Goal: Task Accomplishment & Management: Check status

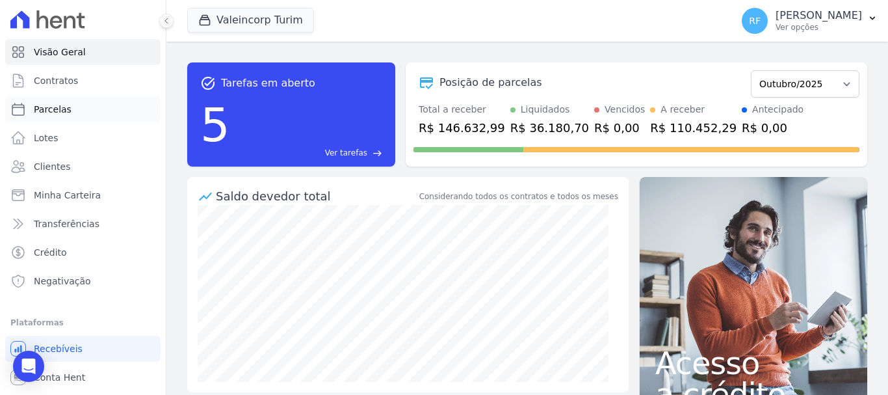
click at [70, 115] on link "Parcelas" at bounding box center [82, 109] width 155 height 26
select select
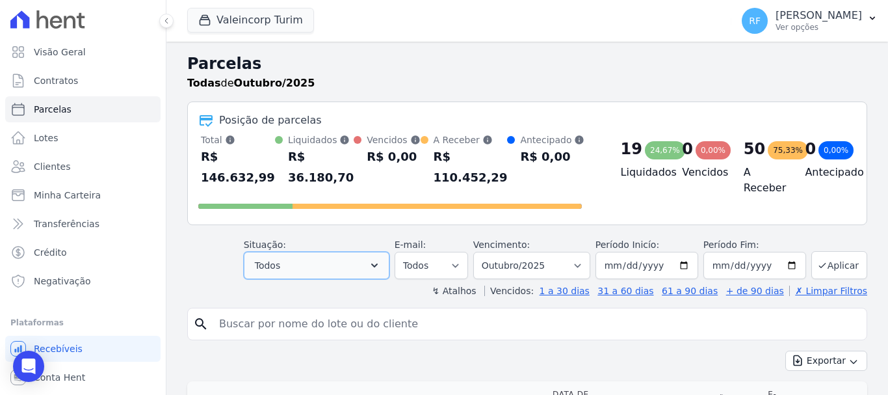
click at [361, 260] on button "Todos" at bounding box center [317, 265] width 146 height 27
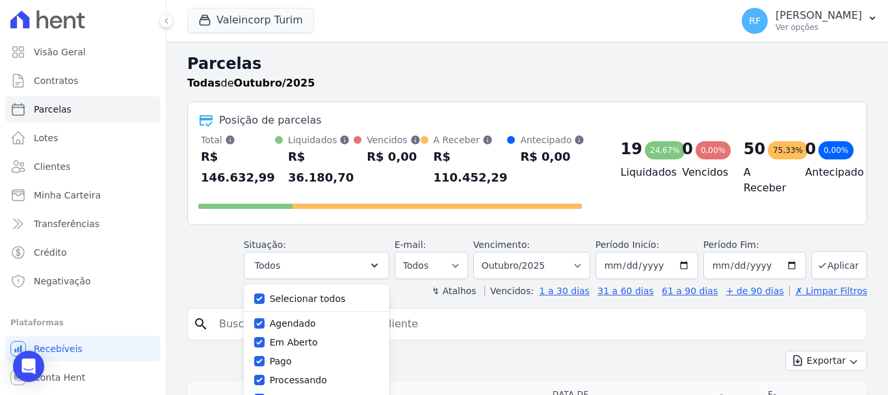
click at [372, 209] on div "Posição de parcelas Total Soma das parcelas pagas, vencidas, em aberto e agenda…" at bounding box center [527, 163] width 680 height 124
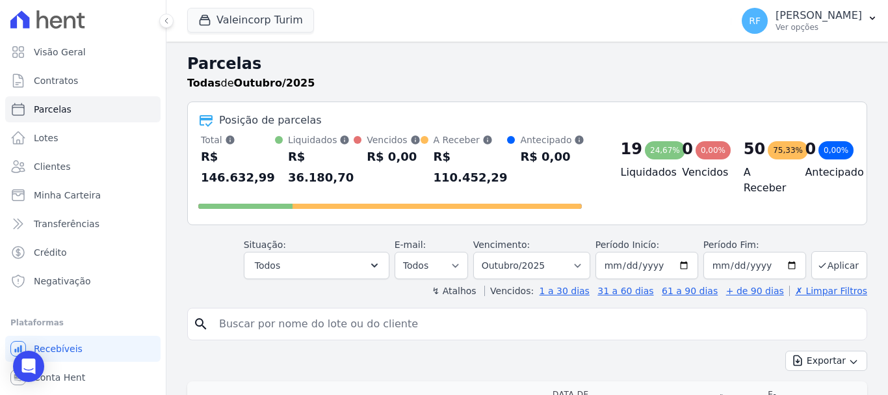
scroll to position [130, 0]
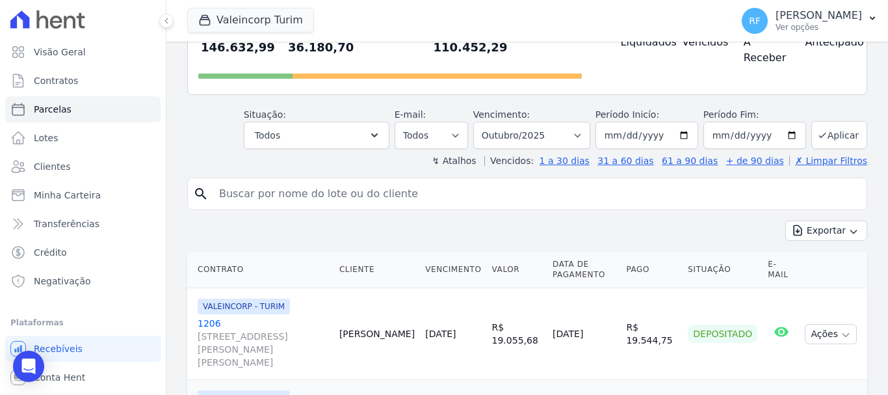
click at [359, 189] on input "search" at bounding box center [536, 194] width 650 height 26
type input "rosen"
select select
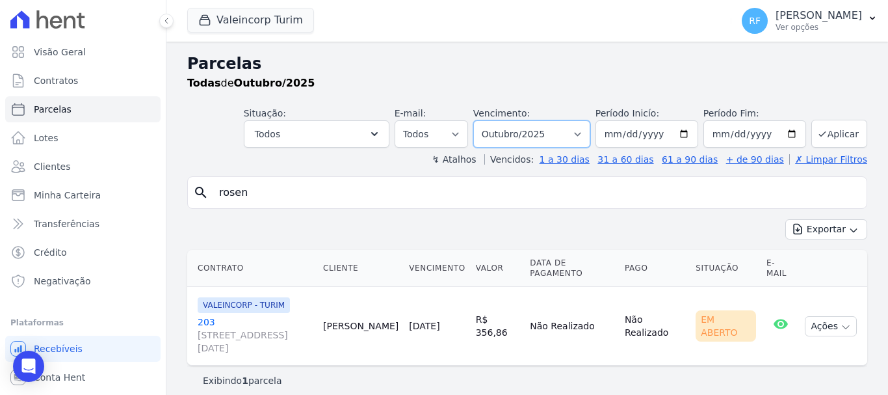
click at [588, 138] on select "Filtrar por período ──────── Todos os meses Julho/2024 Agosto/2024 Setembro/202…" at bounding box center [531, 133] width 117 height 27
select select "09/2025"
click at [482, 120] on select "Filtrar por período ──────── Todos os meses Julho/2024 Agosto/2024 Setembro/202…" at bounding box center [531, 133] width 117 height 27
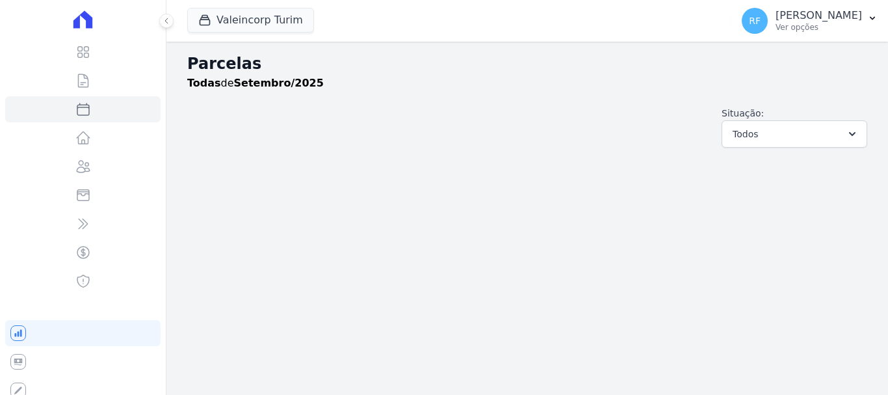
select select
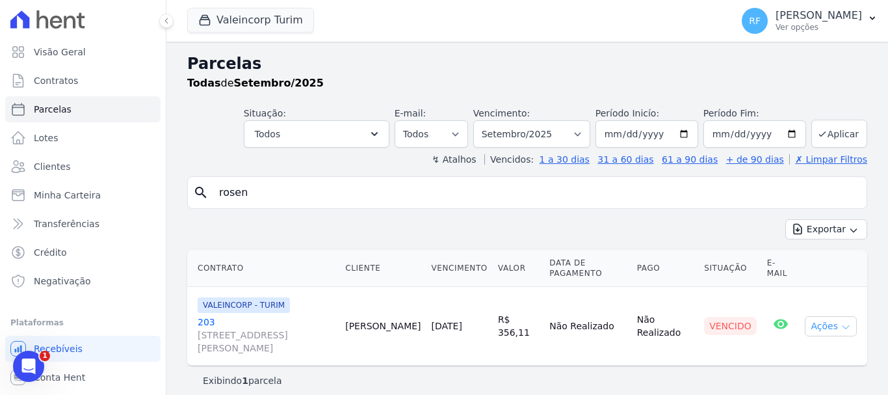
click at [841, 322] on icon "button" at bounding box center [846, 327] width 10 height 10
click at [799, 365] on link "Ver boleto" at bounding box center [825, 356] width 125 height 24
